Goal: Information Seeking & Learning: Understand process/instructions

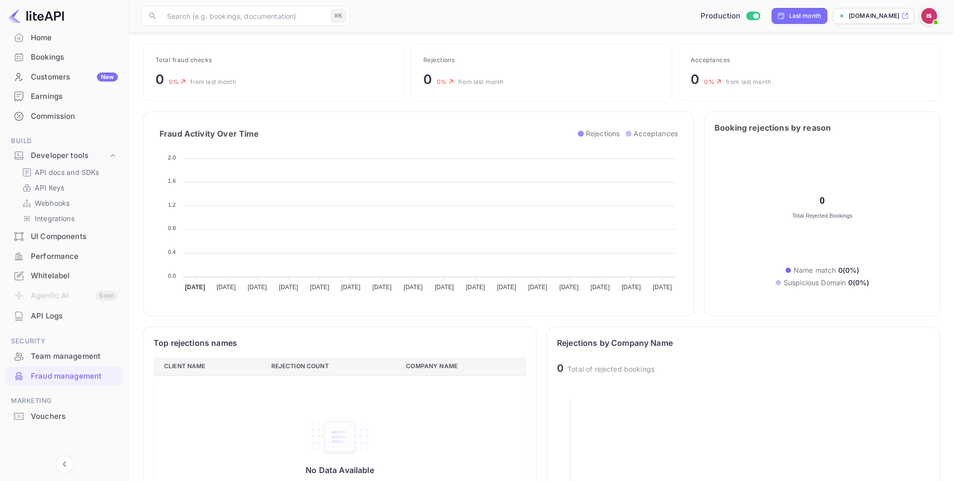
scroll to position [63, 0]
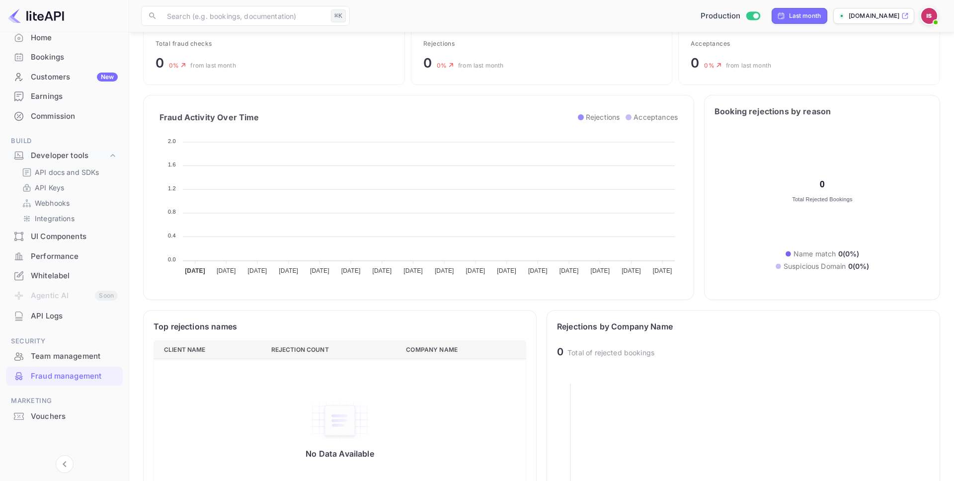
click at [75, 238] on div "UI Components" at bounding box center [74, 236] width 87 height 11
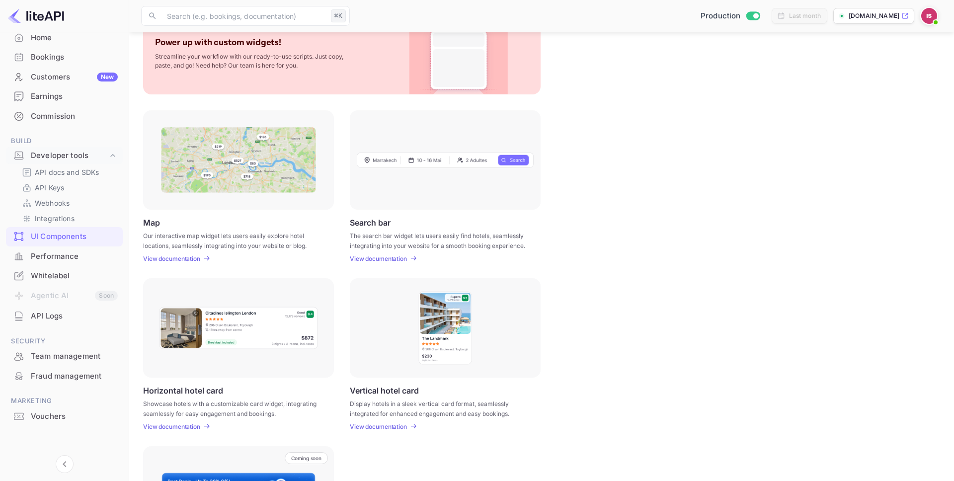
scroll to position [69, 0]
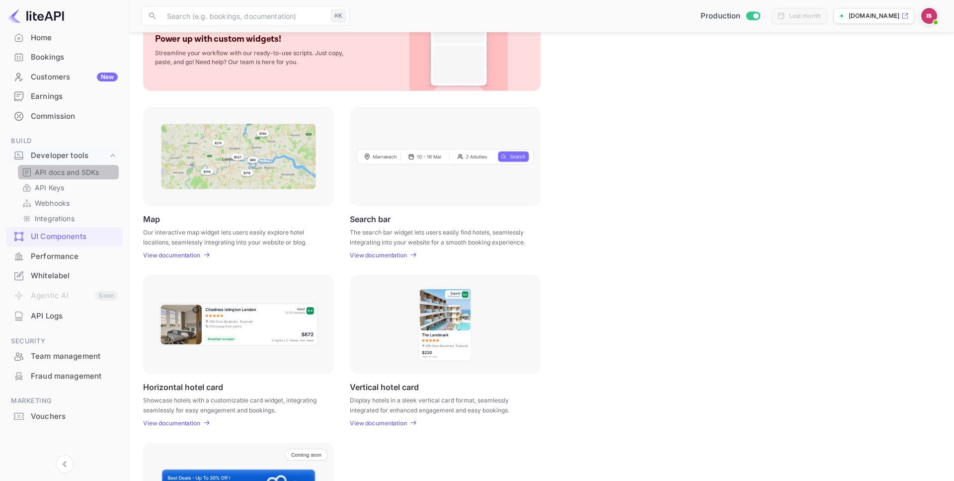
click at [75, 177] on p "API docs and SDKs" at bounding box center [67, 172] width 65 height 10
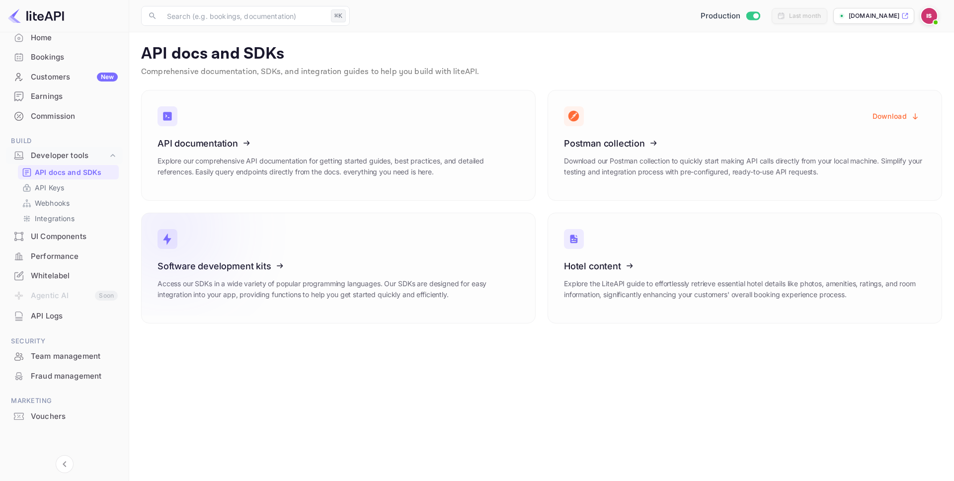
click at [460, 259] on link "Software development kits Access our SDKs in a wide variety of popular programm…" at bounding box center [338, 268] width 394 height 111
click at [81, 214] on link "Integrations" at bounding box center [68, 218] width 93 height 10
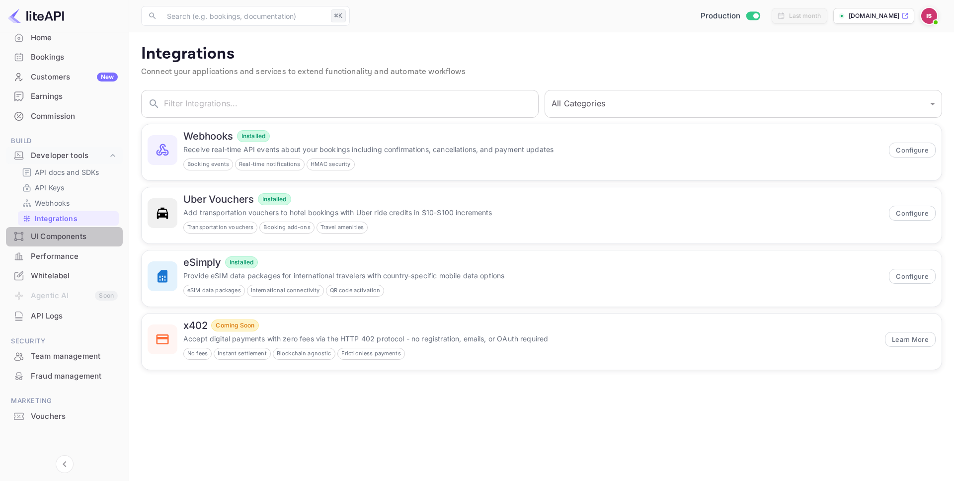
click at [82, 231] on div "UI Components" at bounding box center [74, 236] width 87 height 11
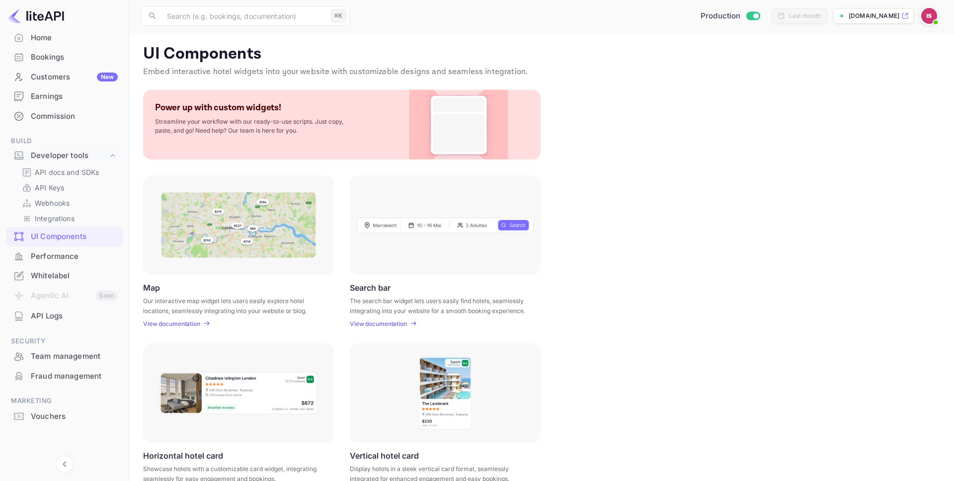
click at [398, 247] on div at bounding box center [445, 224] width 191 height 99
click at [383, 318] on div "Search bar The search bar widget lets users easily find hotels, seamlessly inte…" at bounding box center [445, 305] width 191 height 45
click at [383, 323] on p "View documentation" at bounding box center [378, 323] width 57 height 7
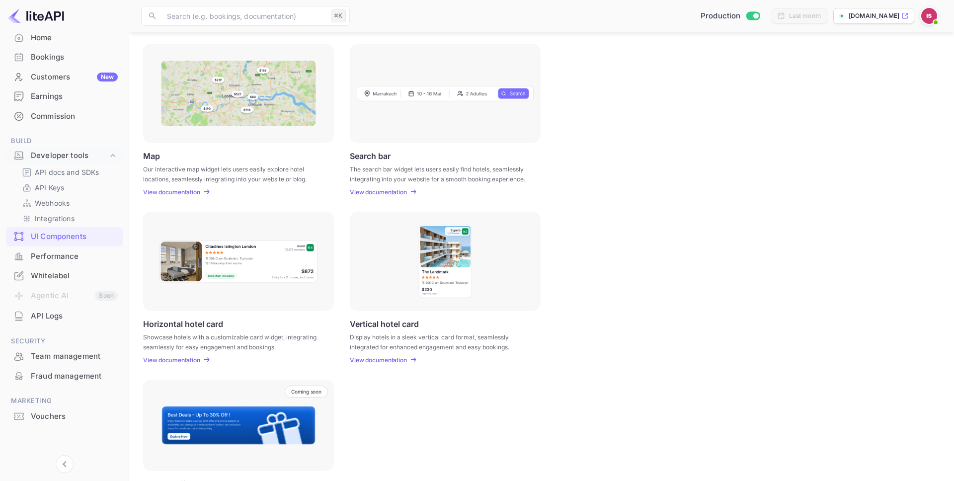
scroll to position [189, 0]
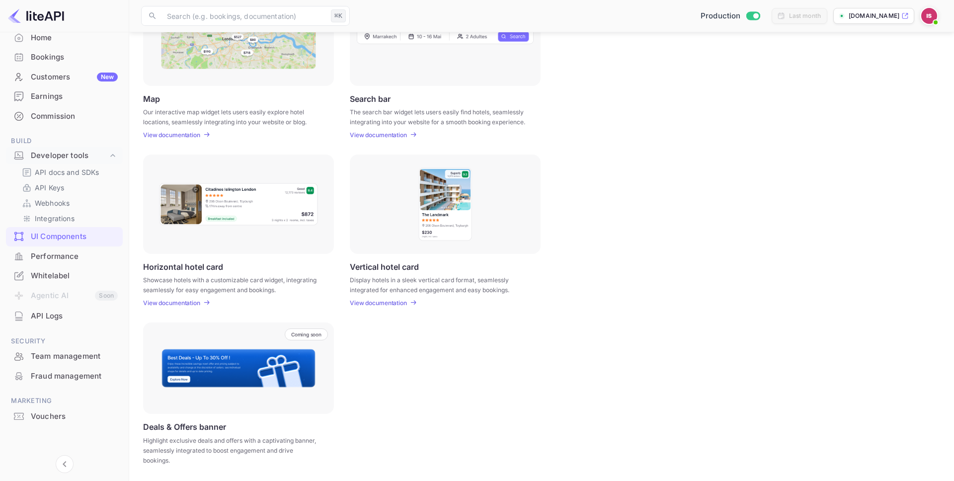
click at [174, 306] on div "UI Components Embed interactive hotel widgets into your website with customizab…" at bounding box center [541, 161] width 801 height 613
click at [174, 305] on p "View documentation" at bounding box center [171, 302] width 57 height 7
